Goal: Transaction & Acquisition: Purchase product/service

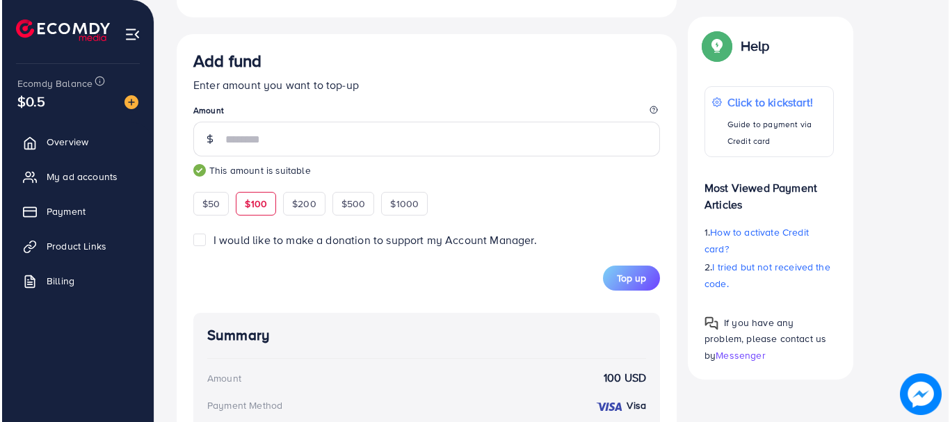
scroll to position [475, 0]
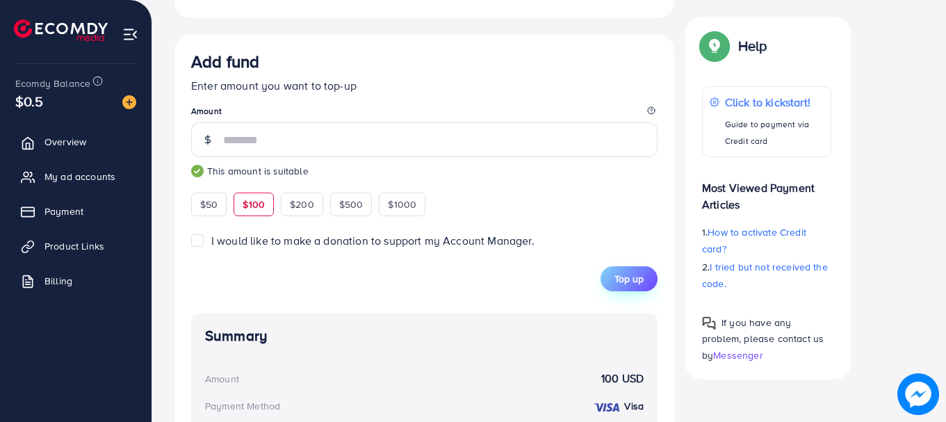
click at [645, 276] on button "Top up" at bounding box center [629, 278] width 57 height 25
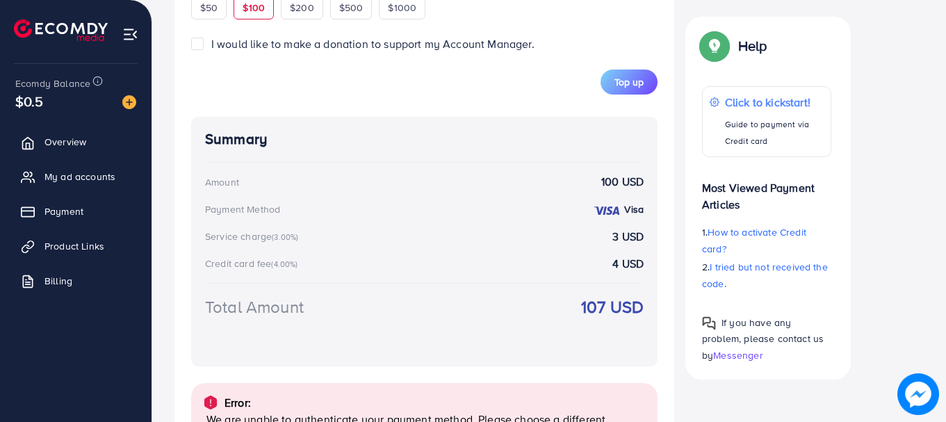
scroll to position [640, 0]
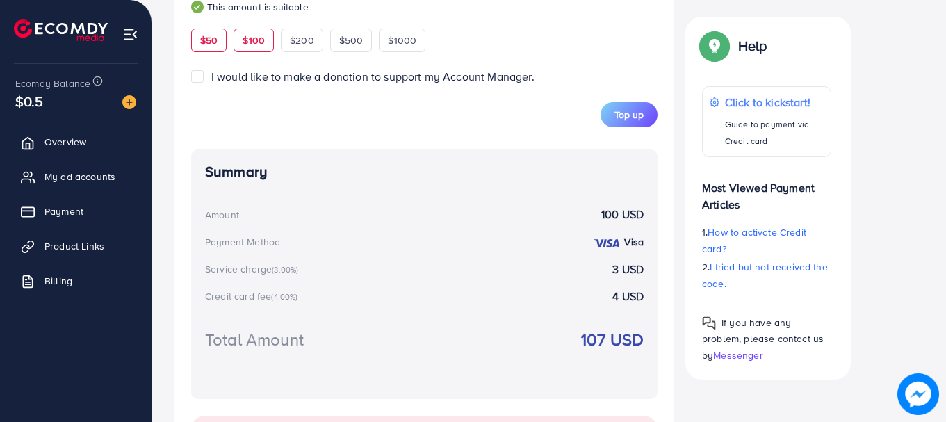
click at [207, 33] on div "$50" at bounding box center [208, 41] width 35 height 24
type input "**"
click at [635, 106] on button "Top up" at bounding box center [629, 114] width 57 height 25
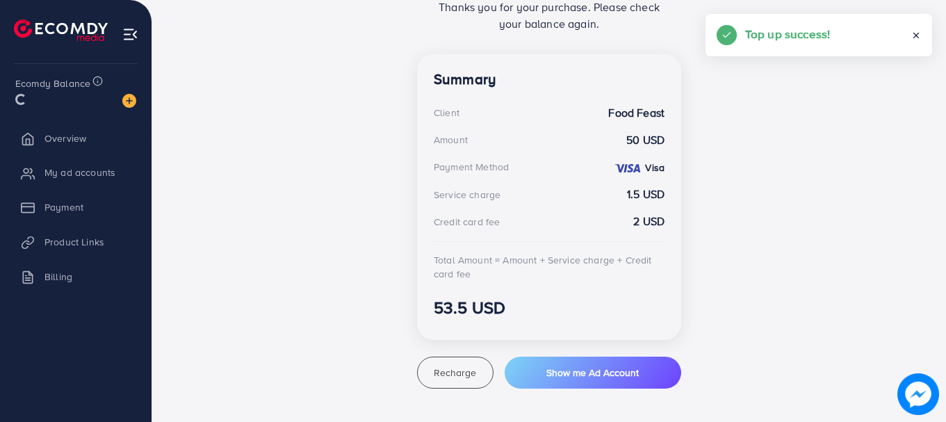
scroll to position [350, 0]
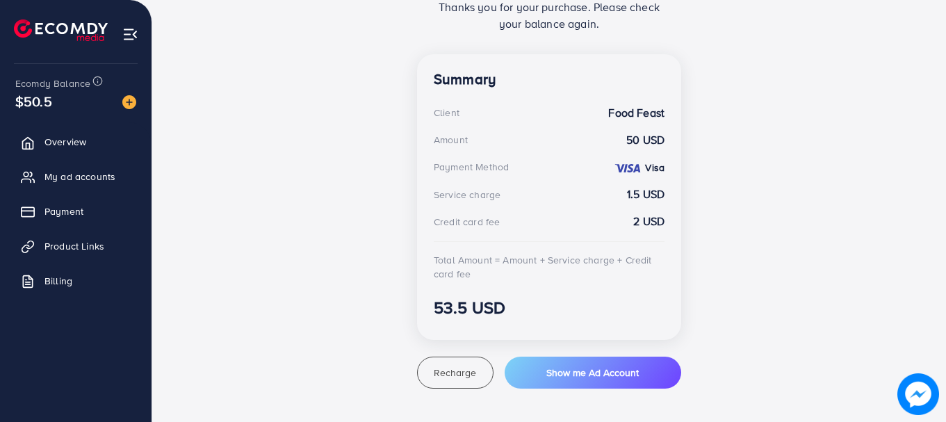
click at [855, 257] on div "Top-up Success! Thanks you for your purchase. Please check your balance again. …" at bounding box center [548, 151] width 749 height 475
click at [323, 168] on div "Top-up Success! Thanks you for your purchase. Please check your balance again. …" at bounding box center [548, 151] width 749 height 475
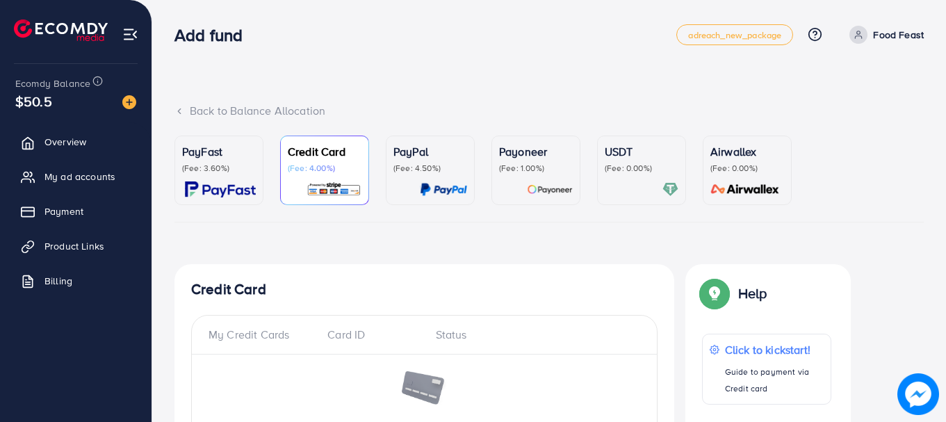
scroll to position [402, 0]
